Goal: Information Seeking & Learning: Learn about a topic

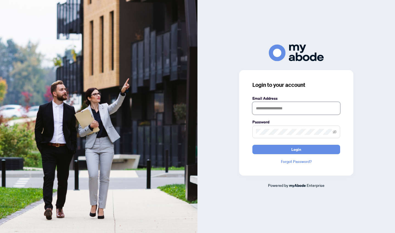
type input "**********"
click at [296, 149] on button "Login" at bounding box center [296, 148] width 88 height 9
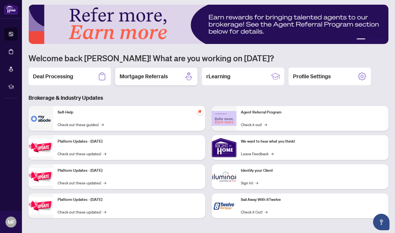
scroll to position [2, 0]
click at [268, 178] on div "Identify your Client Sign In! →" at bounding box center [312, 176] width 152 height 25
click at [250, 183] on link "Sign In! →" at bounding box center [249, 182] width 17 height 6
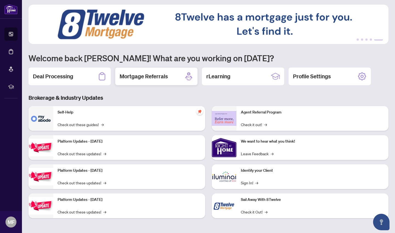
scroll to position [0, 0]
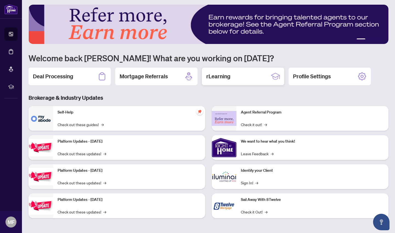
click at [223, 79] on h2 "rLearning" at bounding box center [218, 76] width 24 height 8
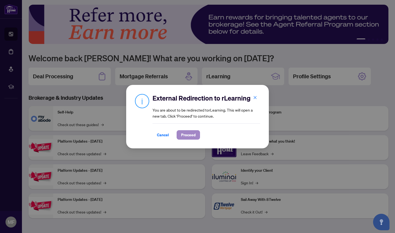
click at [190, 136] on span "Proceed" at bounding box center [188, 134] width 15 height 9
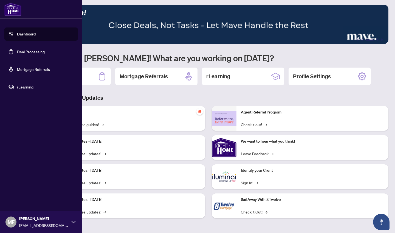
click at [11, 220] on span "MF" at bounding box center [11, 222] width 7 height 8
click at [20, 191] on span "Logout" at bounding box center [22, 189] width 12 height 9
